Goal: Information Seeking & Learning: Learn about a topic

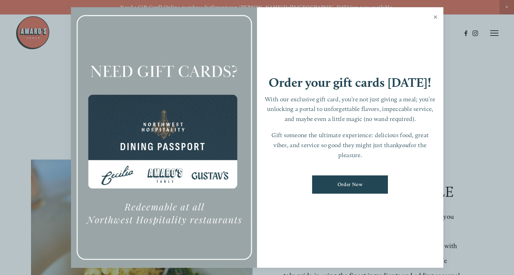
click at [436, 15] on link "Close" at bounding box center [435, 17] width 13 height 19
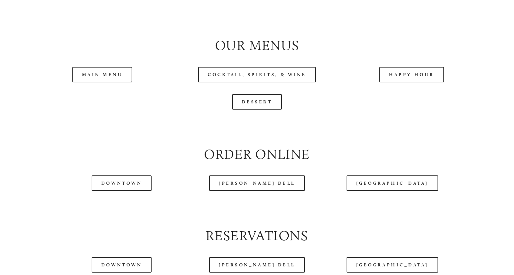
scroll to position [716, 0]
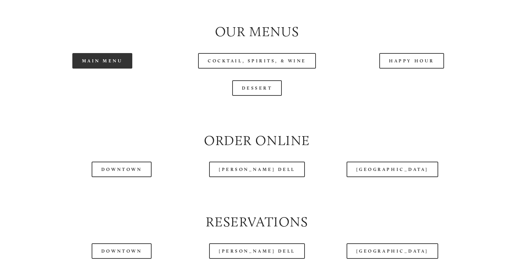
click at [94, 60] on link "Main Menu" at bounding box center [102, 60] width 60 height 15
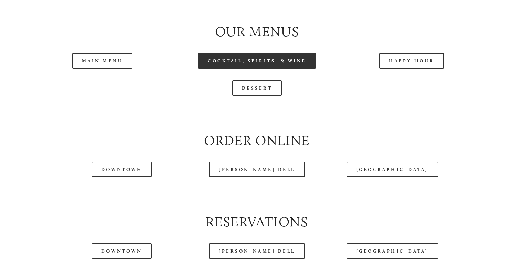
click at [258, 59] on link "Cocktail, Spirits, & Wine" at bounding box center [257, 60] width 118 height 15
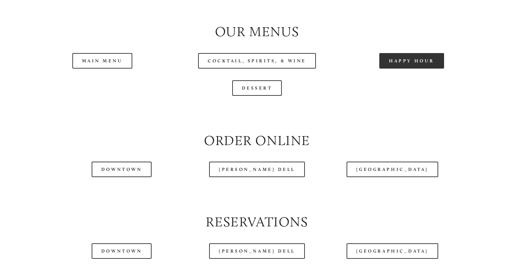
click at [410, 61] on link "Happy Hour" at bounding box center [411, 60] width 65 height 15
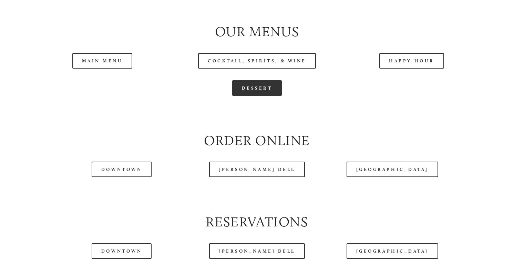
click at [261, 87] on link "Dessert" at bounding box center [257, 87] width 50 height 15
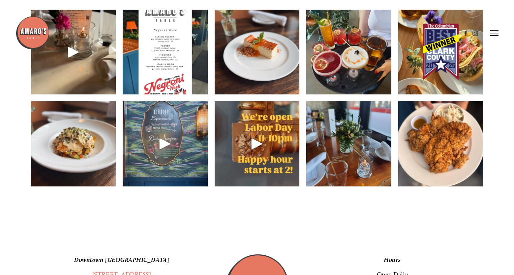
scroll to position [999, 0]
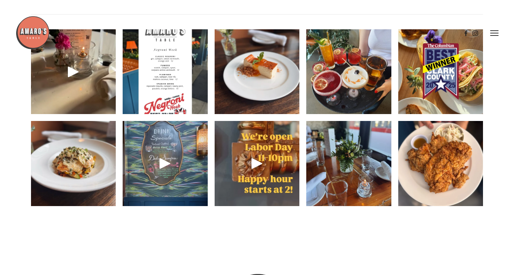
click at [451, 170] on img at bounding box center [440, 163] width 85 height 113
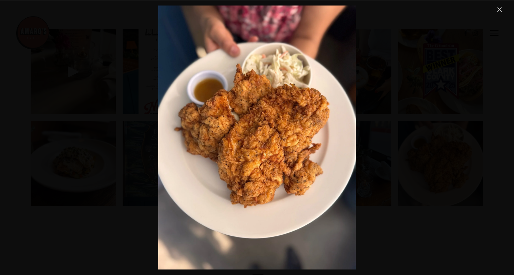
click at [499, 8] on link "Close" at bounding box center [499, 10] width 8 height 8
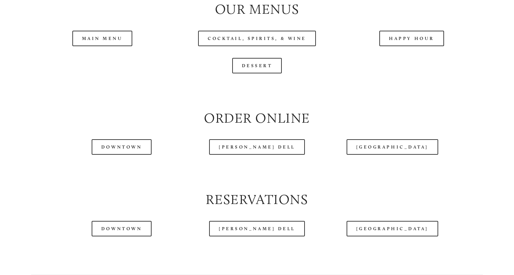
scroll to position [744, 0]
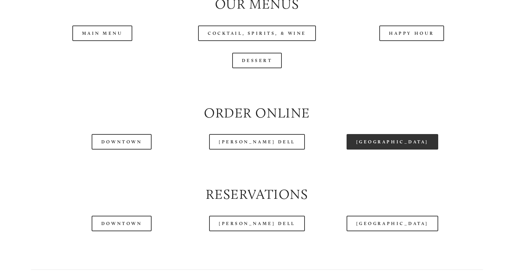
click at [399, 138] on link "[GEOGRAPHIC_DATA]" at bounding box center [392, 141] width 92 height 15
click at [105, 33] on header "Menu Order Now Visit Gallery 0" at bounding box center [256, 16] width 483 height 66
click at [107, 33] on div at bounding box center [238, 15] width 446 height 35
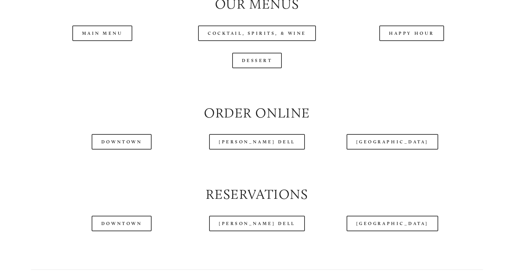
click at [99, 32] on div at bounding box center [238, 15] width 446 height 35
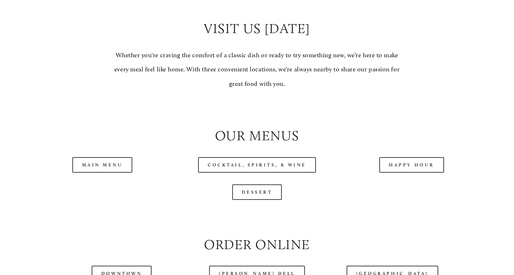
scroll to position [620, 0]
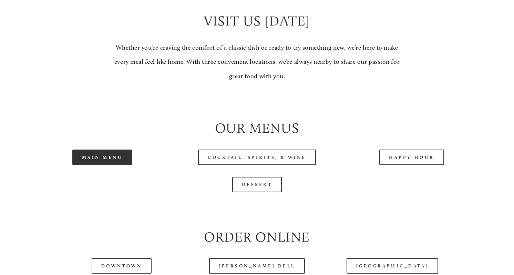
click at [105, 152] on link "Main Menu" at bounding box center [102, 156] width 60 height 15
click at [102, 153] on link "Main Menu" at bounding box center [102, 156] width 60 height 15
